Goal: Find specific page/section: Find specific page/section

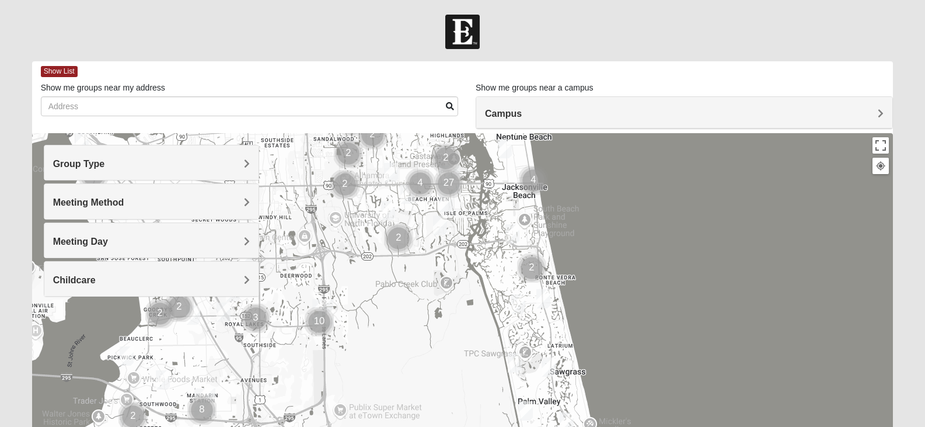
drag, startPoint x: 594, startPoint y: 357, endPoint x: 584, endPoint y: 165, distance: 192.9
click at [584, 165] on div at bounding box center [463, 366] width 862 height 467
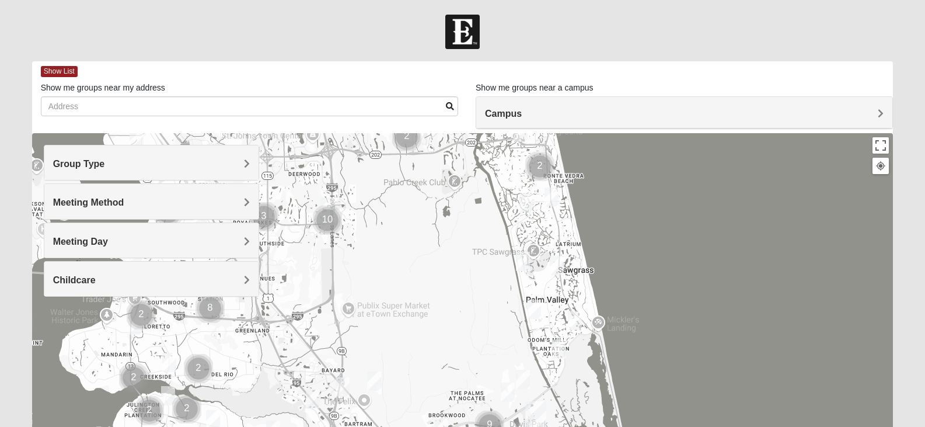
drag, startPoint x: 493, startPoint y: 270, endPoint x: 476, endPoint y: 175, distance: 96.7
click at [478, 178] on div "To navigate, press the arrow keys." at bounding box center [463, 366] width 862 height 467
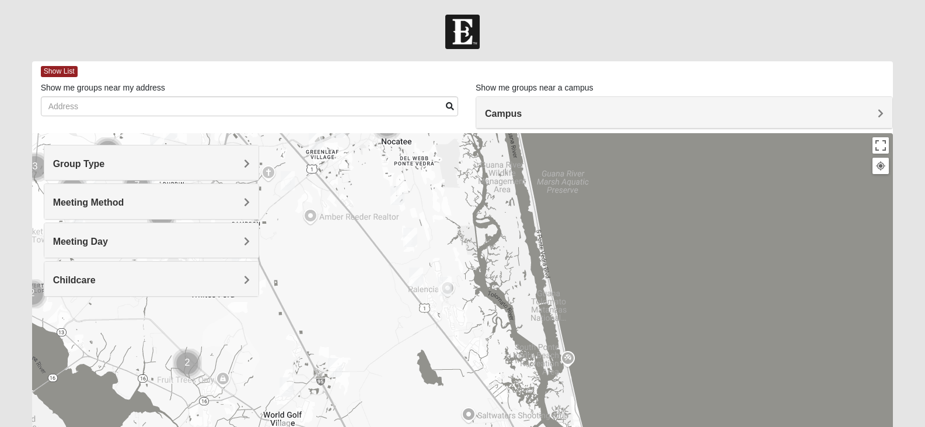
drag, startPoint x: 553, startPoint y: 366, endPoint x: 485, endPoint y: 120, distance: 255.0
click at [485, 120] on div "Show List Loading Groups Keywords Filter Additional Filters Campus [GEOGRAPHIC_…" at bounding box center [463, 330] width 862 height 539
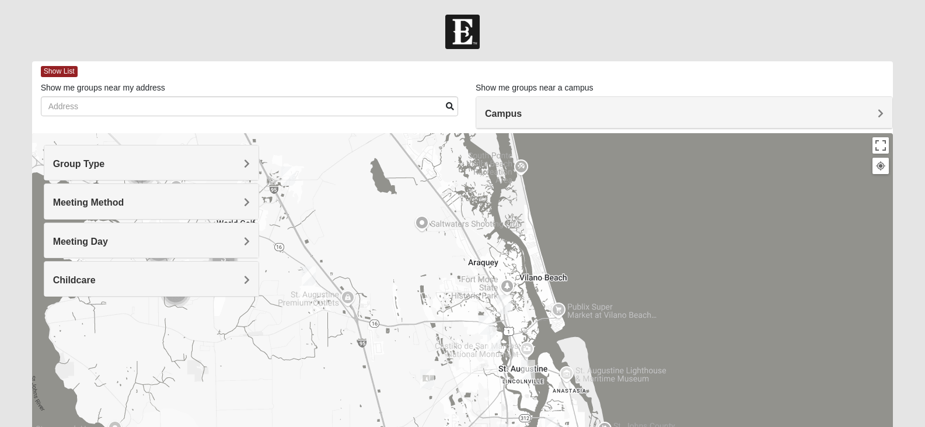
drag, startPoint x: 564, startPoint y: 374, endPoint x: 518, endPoint y: 174, distance: 205.0
click at [518, 174] on div at bounding box center [463, 366] width 862 height 467
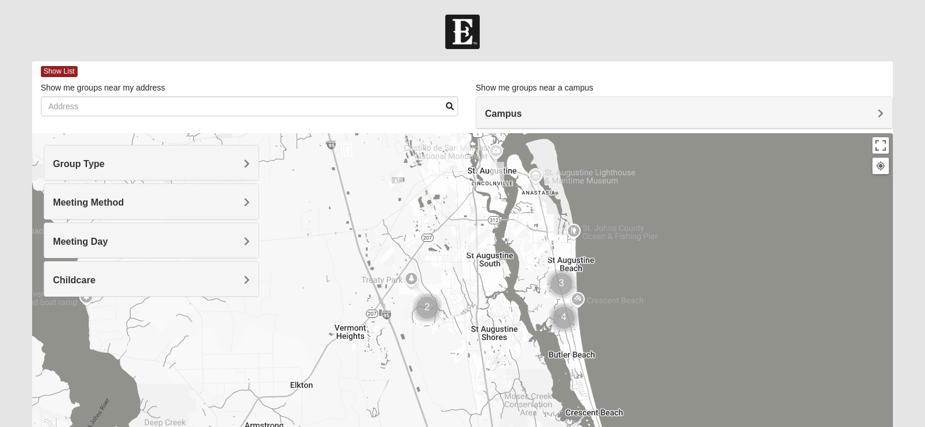
drag, startPoint x: 553, startPoint y: 359, endPoint x: 521, endPoint y: 168, distance: 193.0
click at [521, 168] on div at bounding box center [463, 366] width 862 height 467
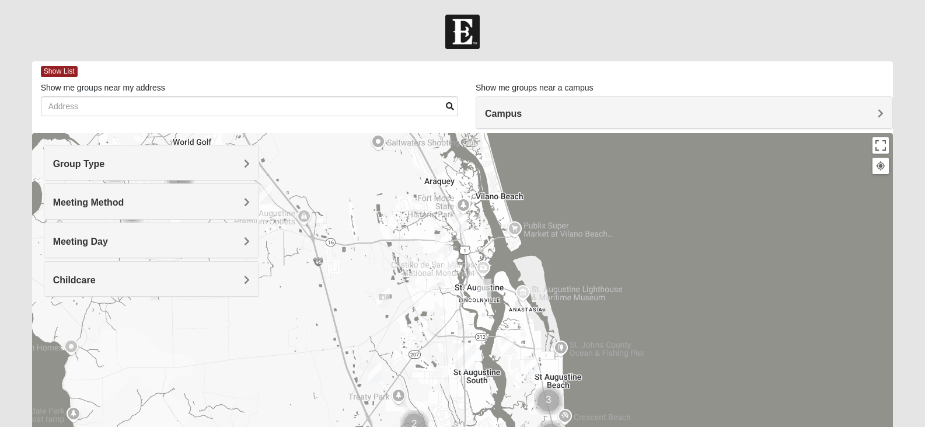
drag, startPoint x: 517, startPoint y: 235, endPoint x: 504, endPoint y: 359, distance: 124.5
click at [504, 359] on img "1825 Mixed Lauter 32080" at bounding box center [508, 345] width 23 height 29
click at [544, 274] on div at bounding box center [463, 366] width 862 height 467
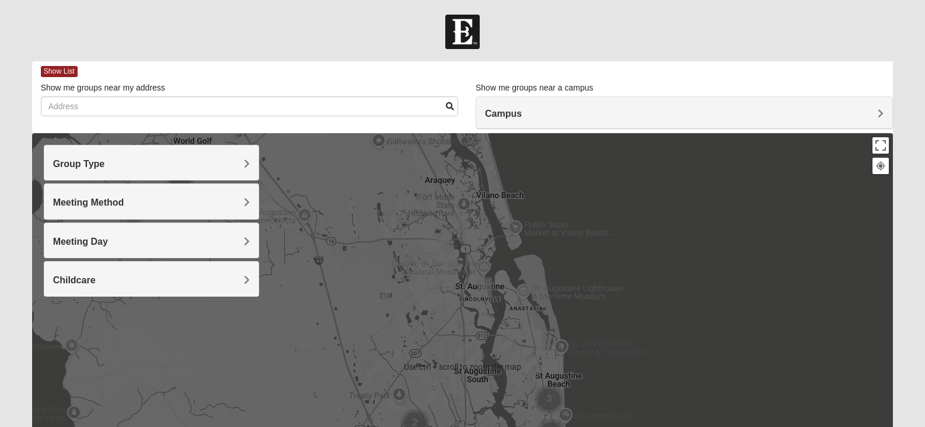
click at [526, 303] on div at bounding box center [463, 366] width 862 height 467
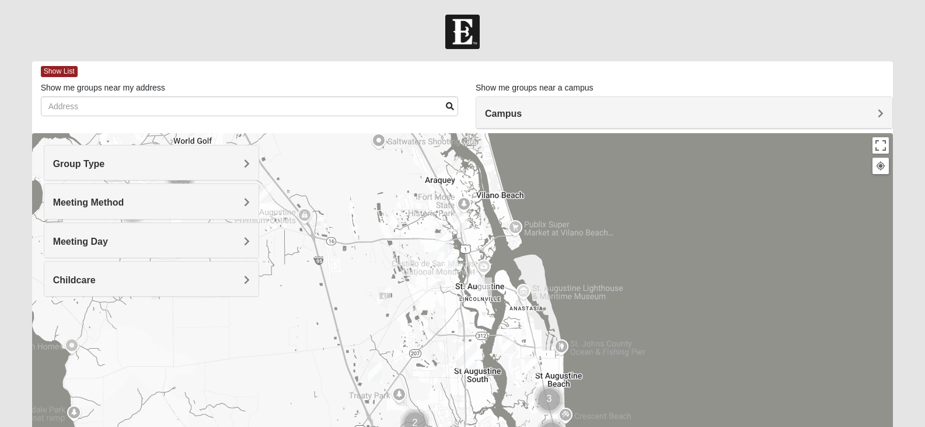
click at [656, 287] on div at bounding box center [463, 366] width 862 height 467
click at [486, 286] on img "Womens Haas 32084" at bounding box center [485, 287] width 23 height 29
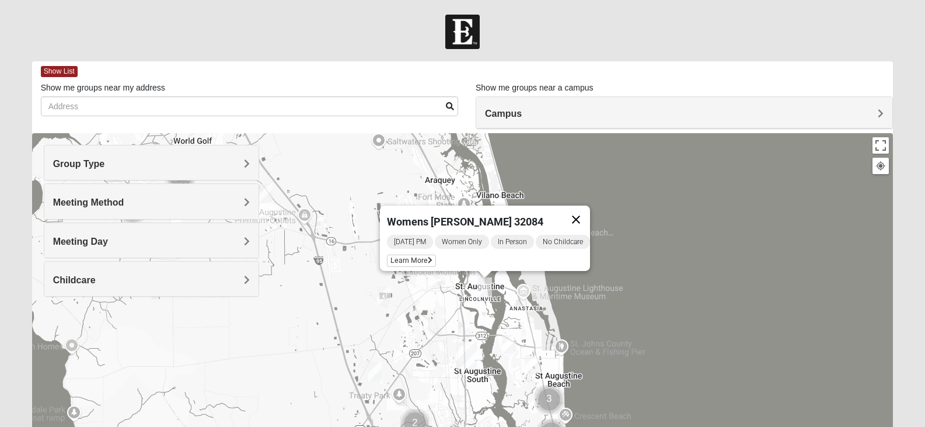
click at [590, 214] on button "Close" at bounding box center [576, 220] width 28 height 28
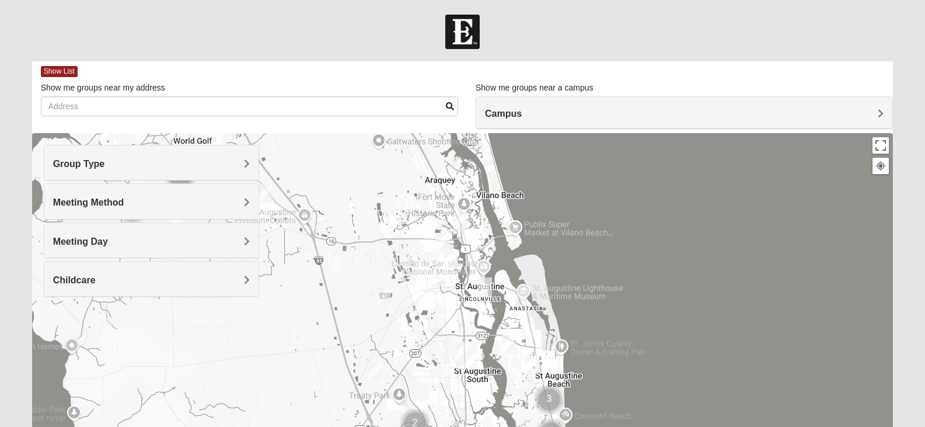
click at [460, 220] on img "Mens Helwig 32084" at bounding box center [460, 222] width 23 height 29
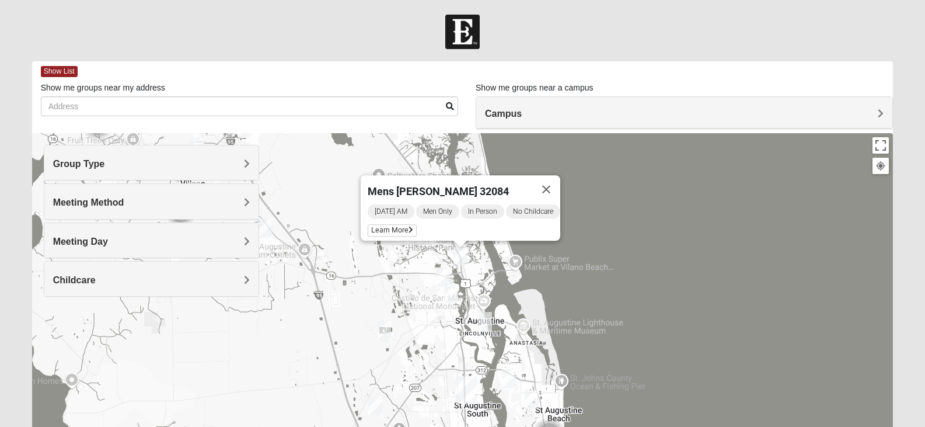
click at [556, 181] on button "Close" at bounding box center [547, 189] width 28 height 28
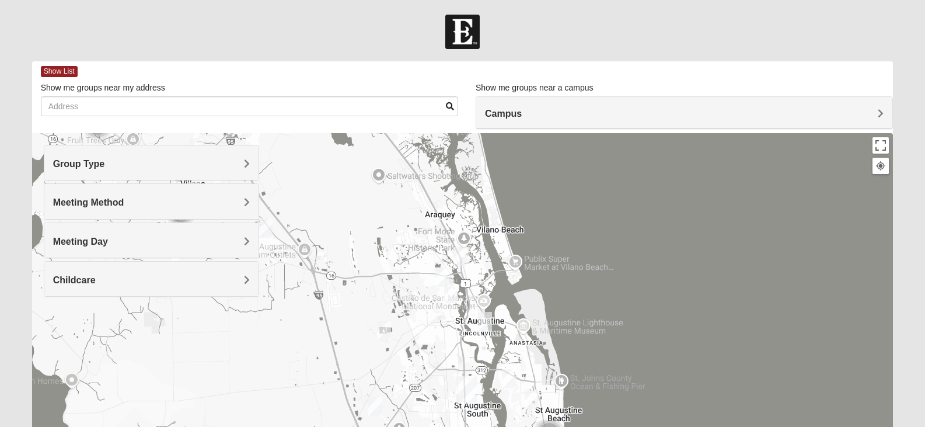
click at [442, 274] on img "Mens Griffin 32084" at bounding box center [442, 277] width 23 height 29
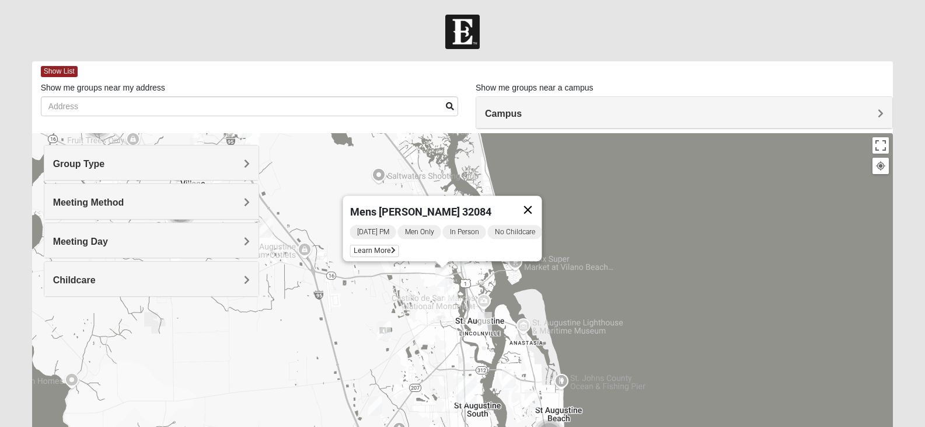
click at [534, 201] on button "Close" at bounding box center [528, 210] width 28 height 28
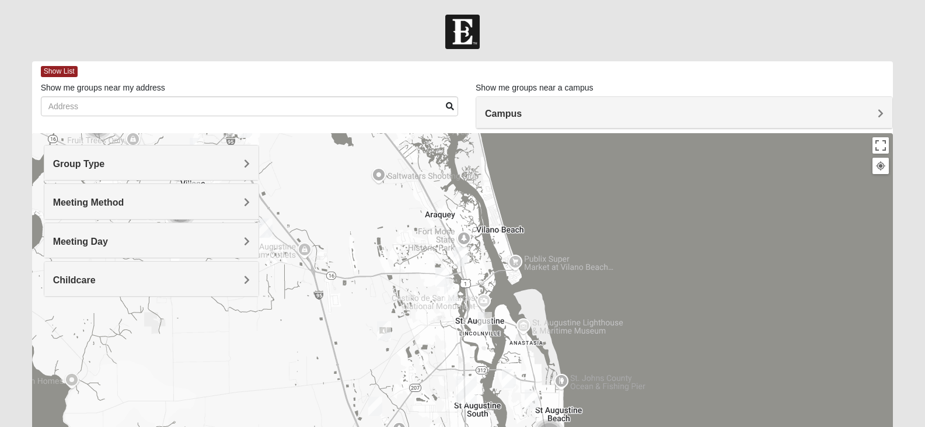
click at [448, 288] on img "Mens Griffin 32084" at bounding box center [442, 277] width 23 height 29
click at [451, 293] on img "Mixed Richardson 32084" at bounding box center [451, 293] width 23 height 29
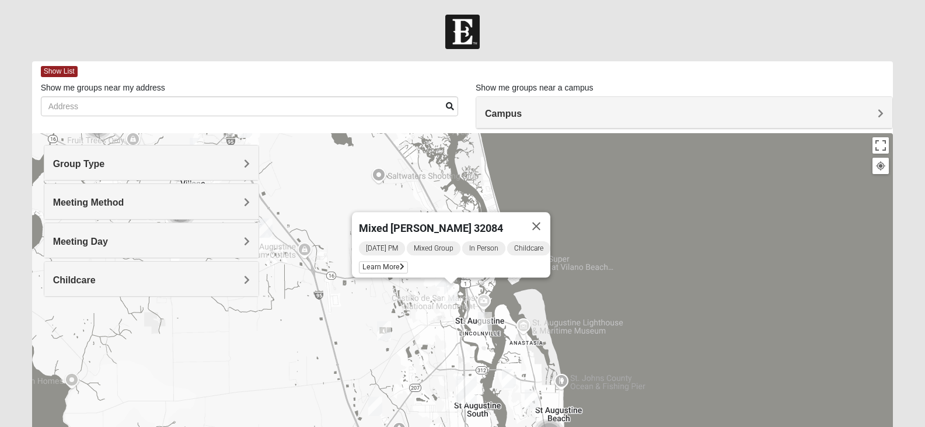
click at [544, 220] on button "Close" at bounding box center [537, 226] width 28 height 28
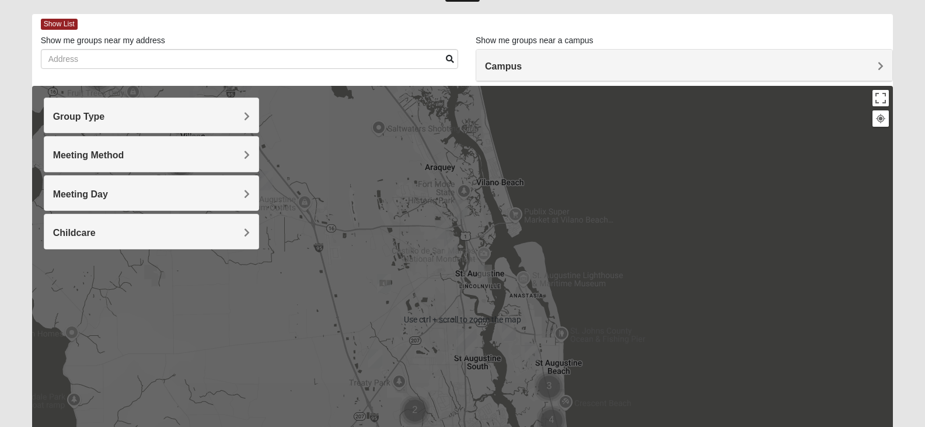
scroll to position [58, 0]
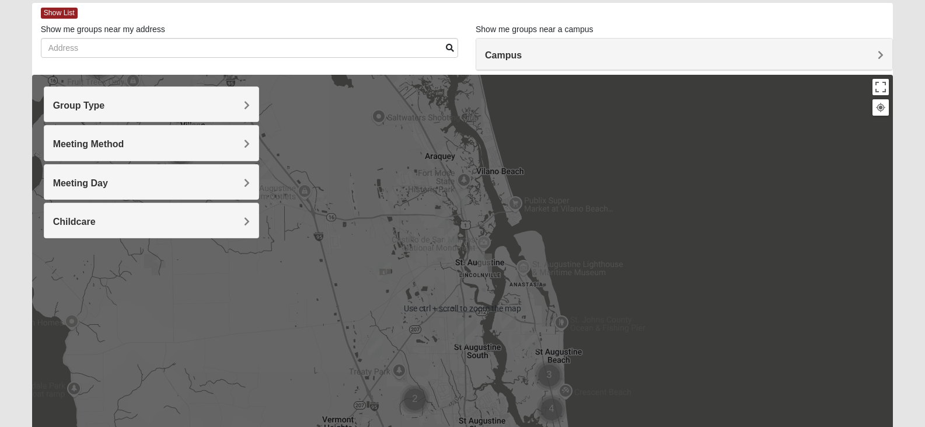
click at [486, 262] on img "Womens Haas 32084" at bounding box center [485, 263] width 23 height 29
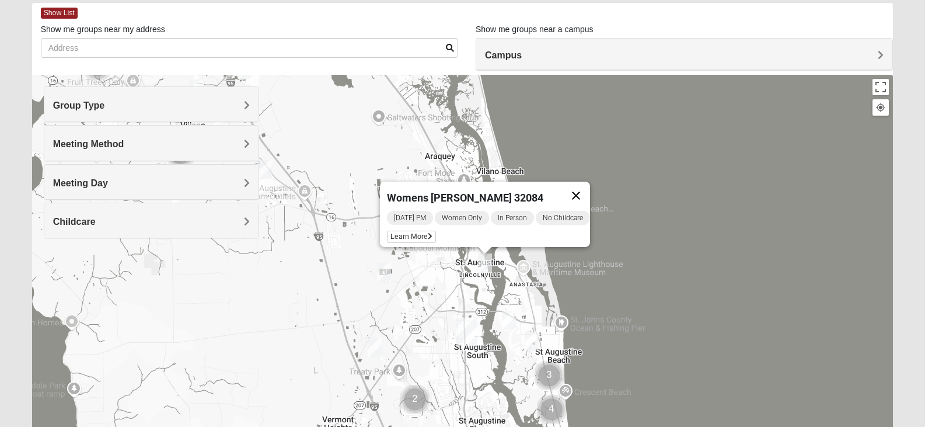
click at [589, 186] on button "Close" at bounding box center [576, 196] width 28 height 28
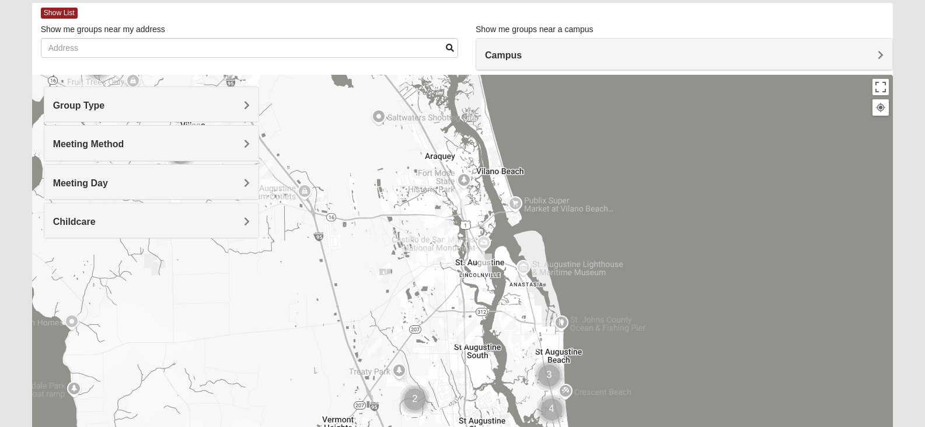
drag, startPoint x: 629, startPoint y: 316, endPoint x: 594, endPoint y: 273, distance: 55.5
click at [594, 273] on div at bounding box center [463, 308] width 862 height 467
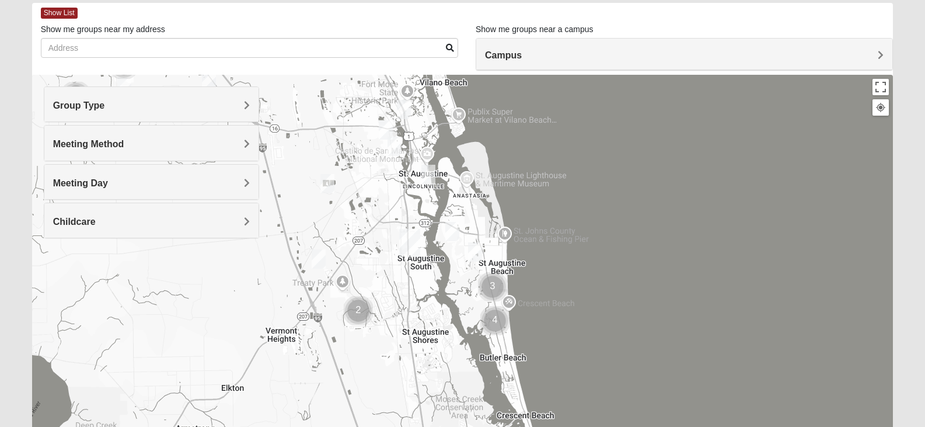
drag, startPoint x: 594, startPoint y: 273, endPoint x: 577, endPoint y: 237, distance: 40.0
click at [577, 237] on div at bounding box center [463, 308] width 862 height 467
